Goal: Navigation & Orientation: Find specific page/section

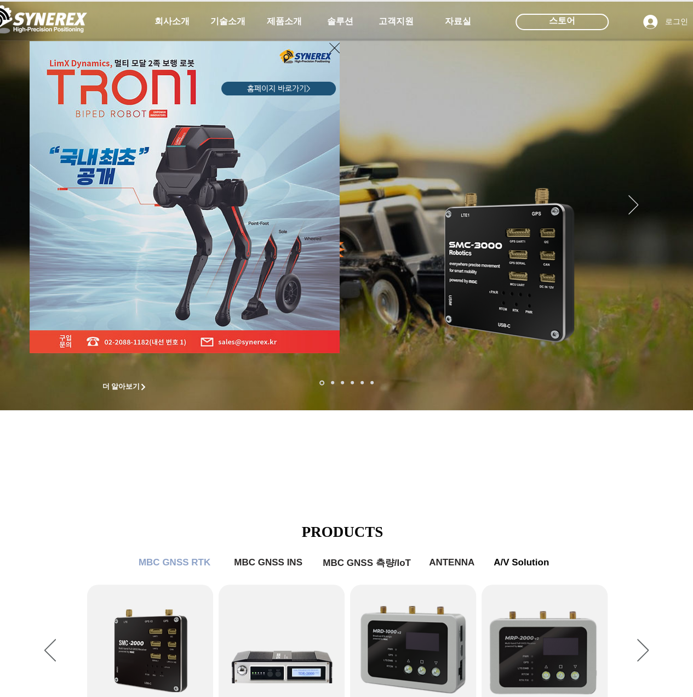
click at [330, 47] on icon "사이트로 돌아가기" at bounding box center [334, 48] width 10 height 14
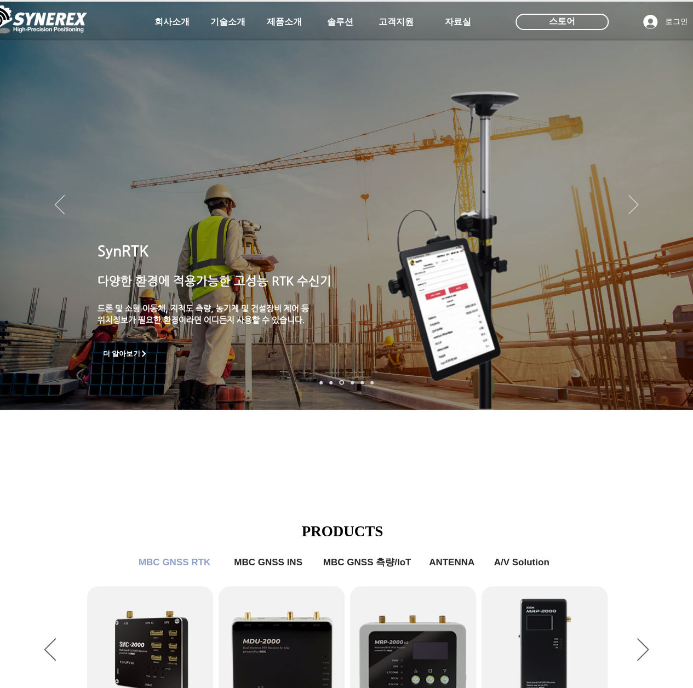
click at [68, 208] on img "슬라이드쇼" at bounding box center [346, 206] width 693 height 408
click at [62, 207] on icon "이전" at bounding box center [60, 204] width 10 height 19
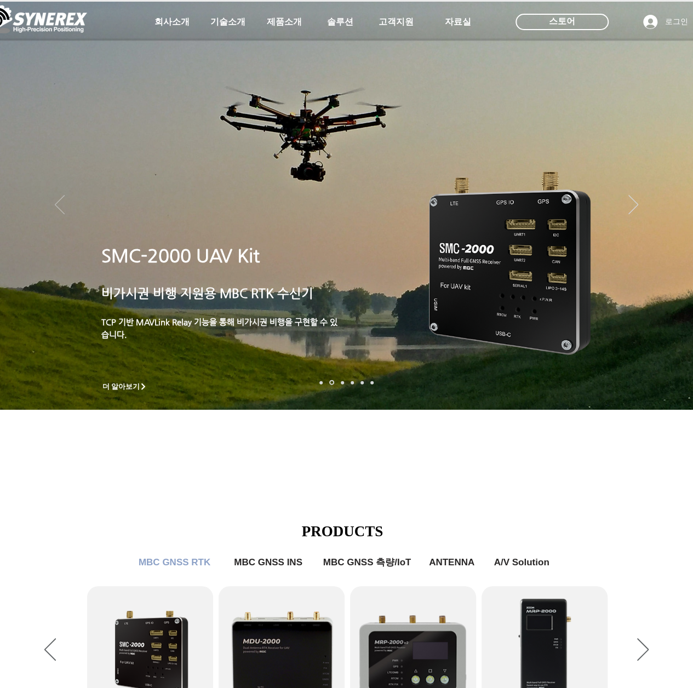
click at [61, 207] on icon "이전" at bounding box center [60, 204] width 10 height 19
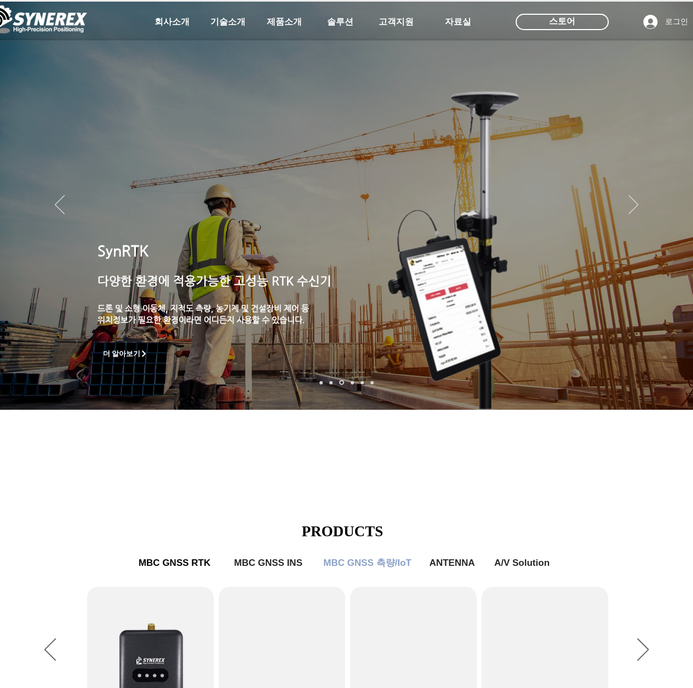
click at [625, 202] on img "슬라이드쇼" at bounding box center [346, 206] width 693 height 408
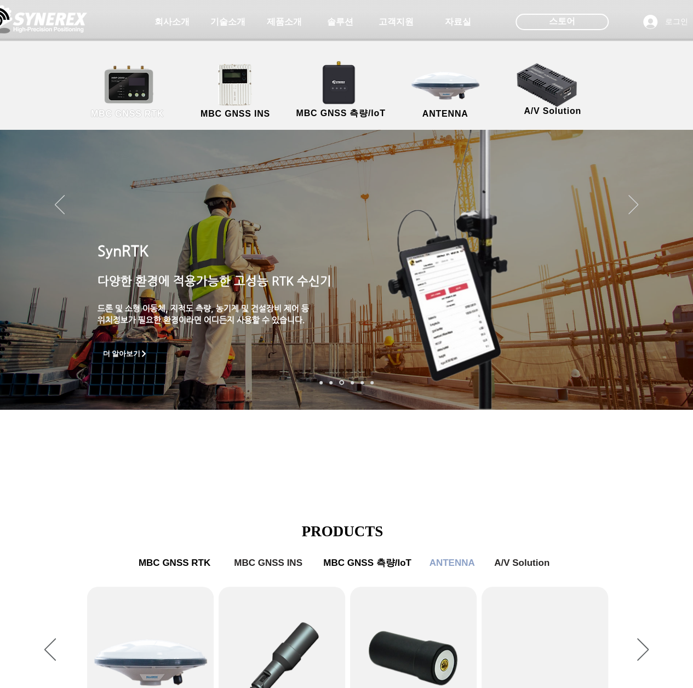
click at [131, 94] on link "MBC GNSS RTK" at bounding box center [127, 92] width 99 height 58
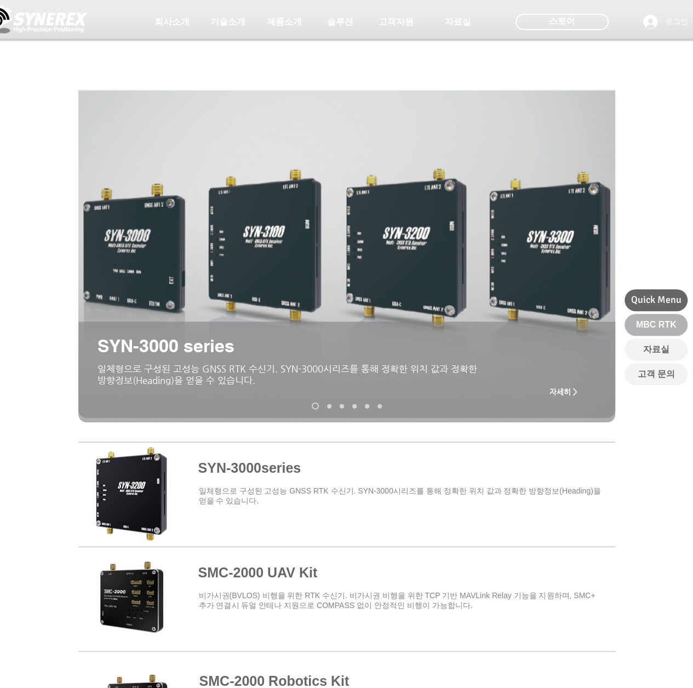
click at [658, 326] on span "MBC RTK" at bounding box center [656, 325] width 41 height 12
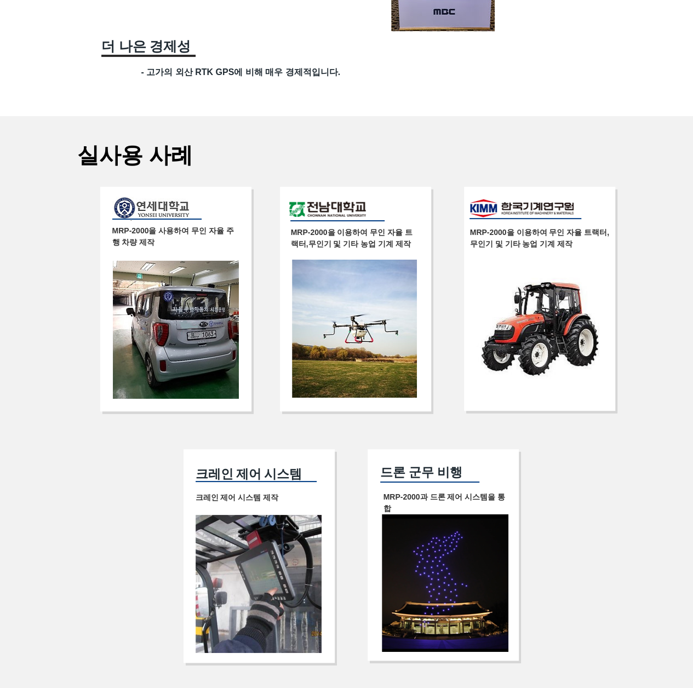
scroll to position [2083, 0]
